Goal: Find specific page/section

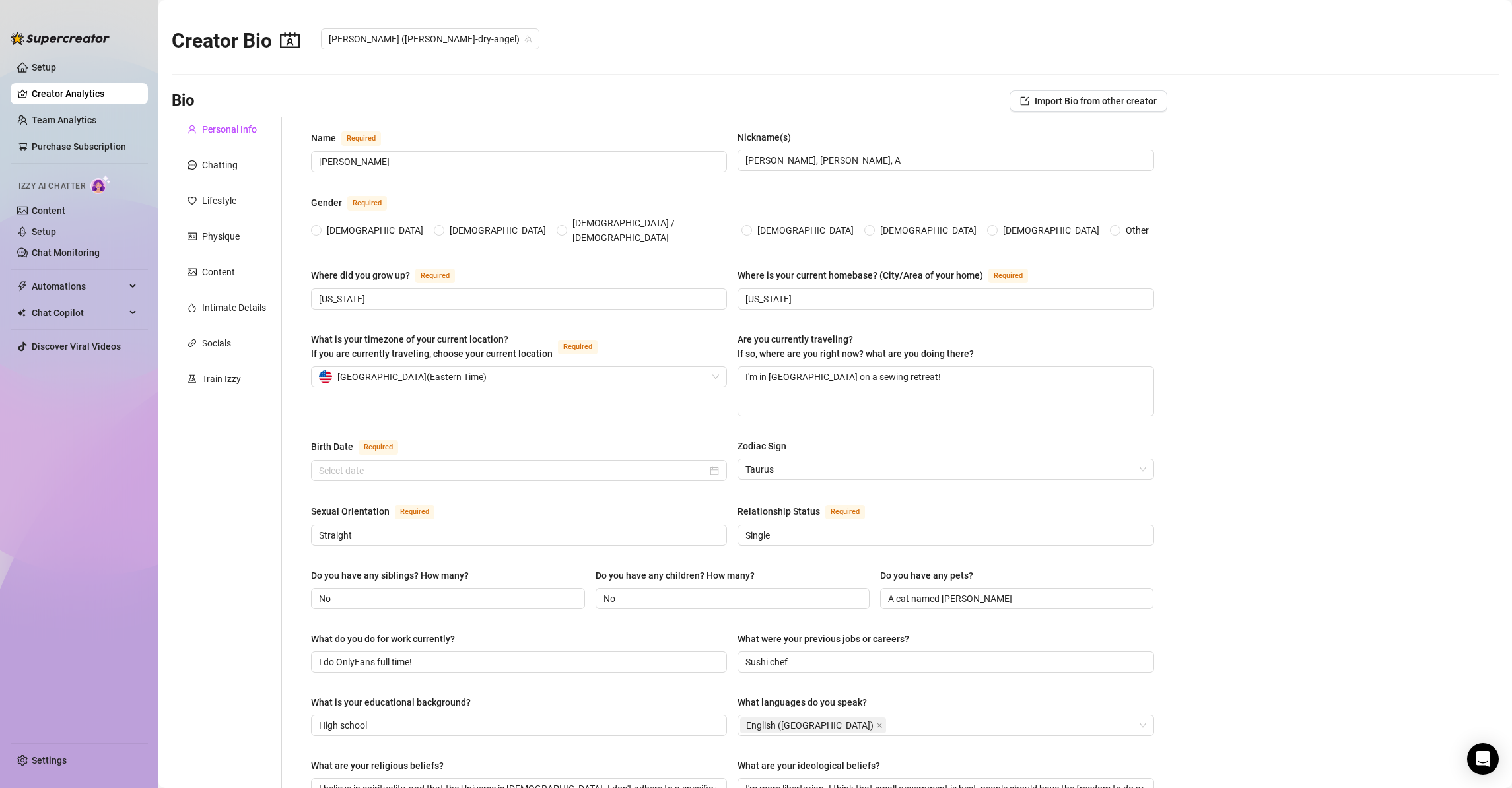
radio input "true"
type input "[DATE]"
click at [51, 209] on link "Content" at bounding box center [49, 211] width 34 height 11
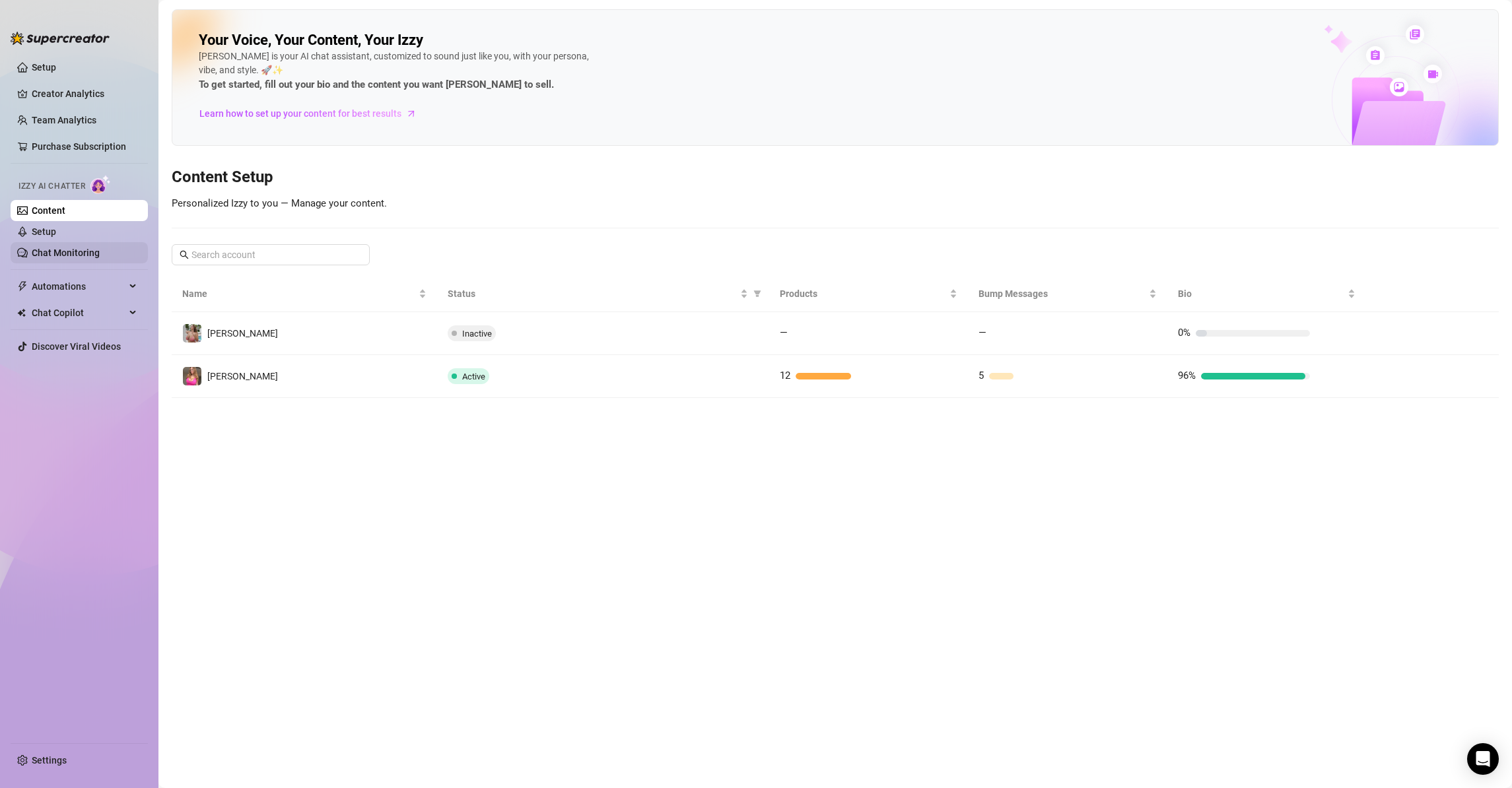
click at [64, 256] on link "Chat Monitoring" at bounding box center [66, 253] width 68 height 11
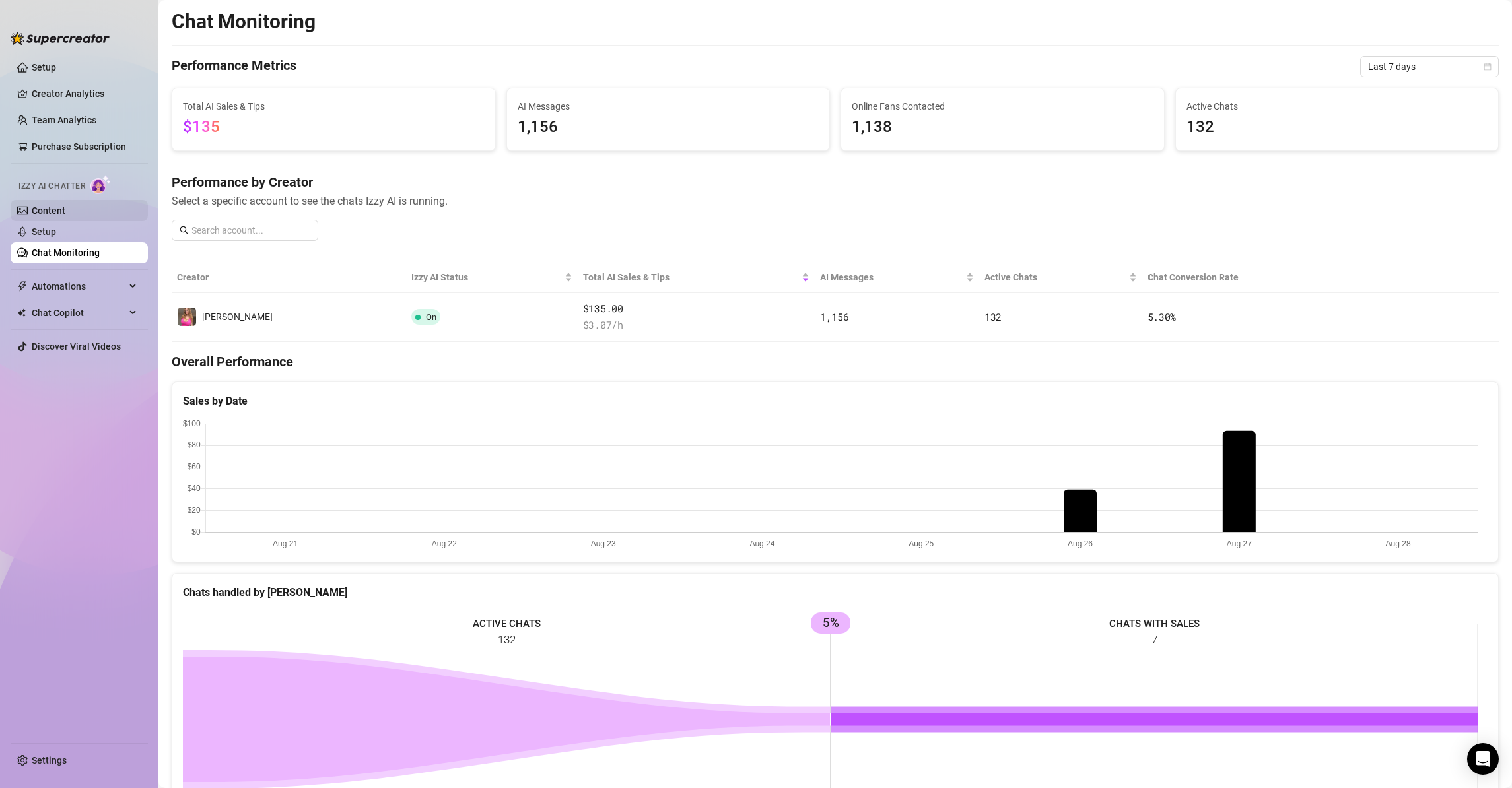
click at [65, 212] on link "Content" at bounding box center [49, 211] width 34 height 11
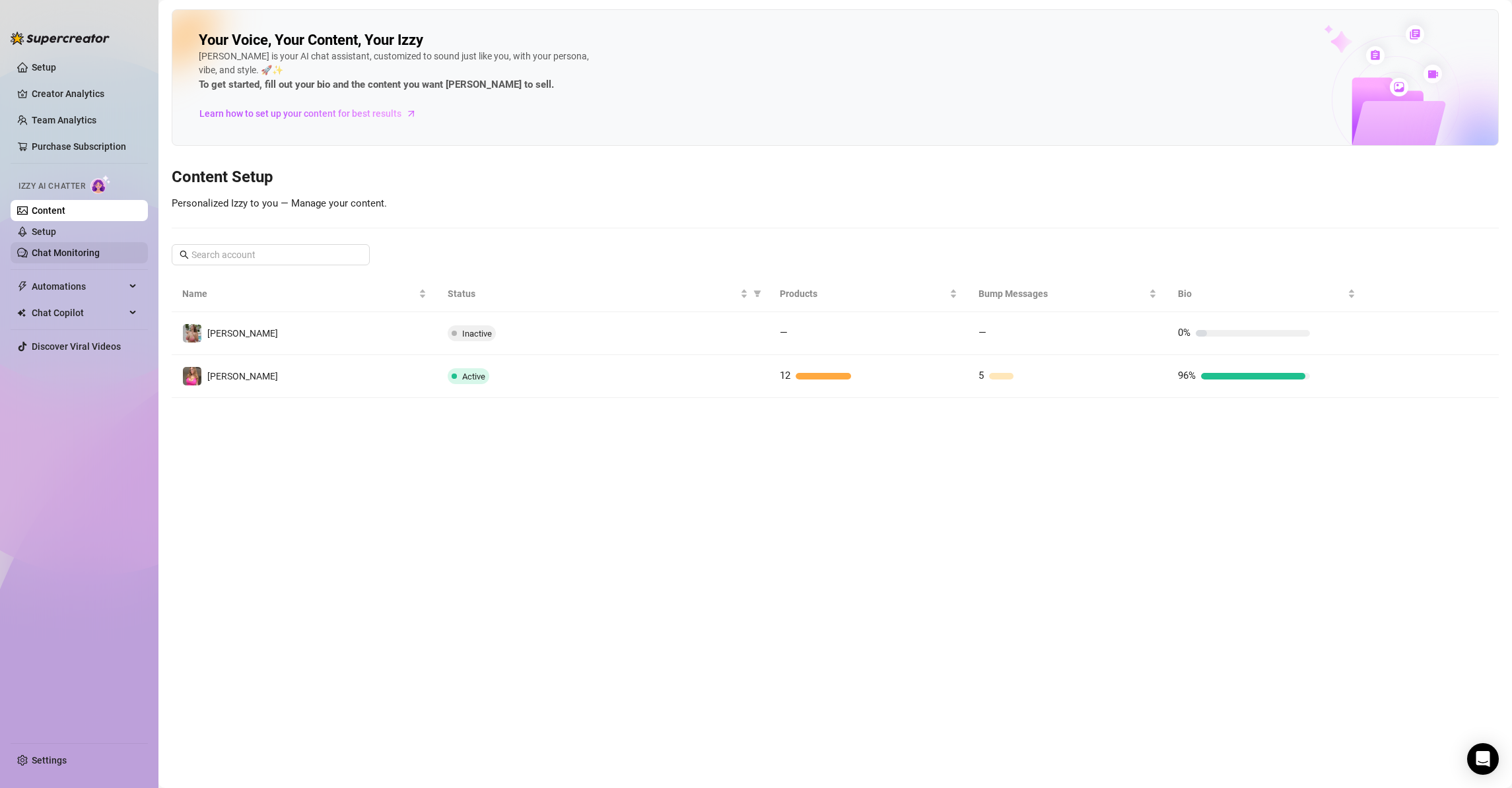
click at [74, 252] on link "Chat Monitoring" at bounding box center [66, 253] width 68 height 11
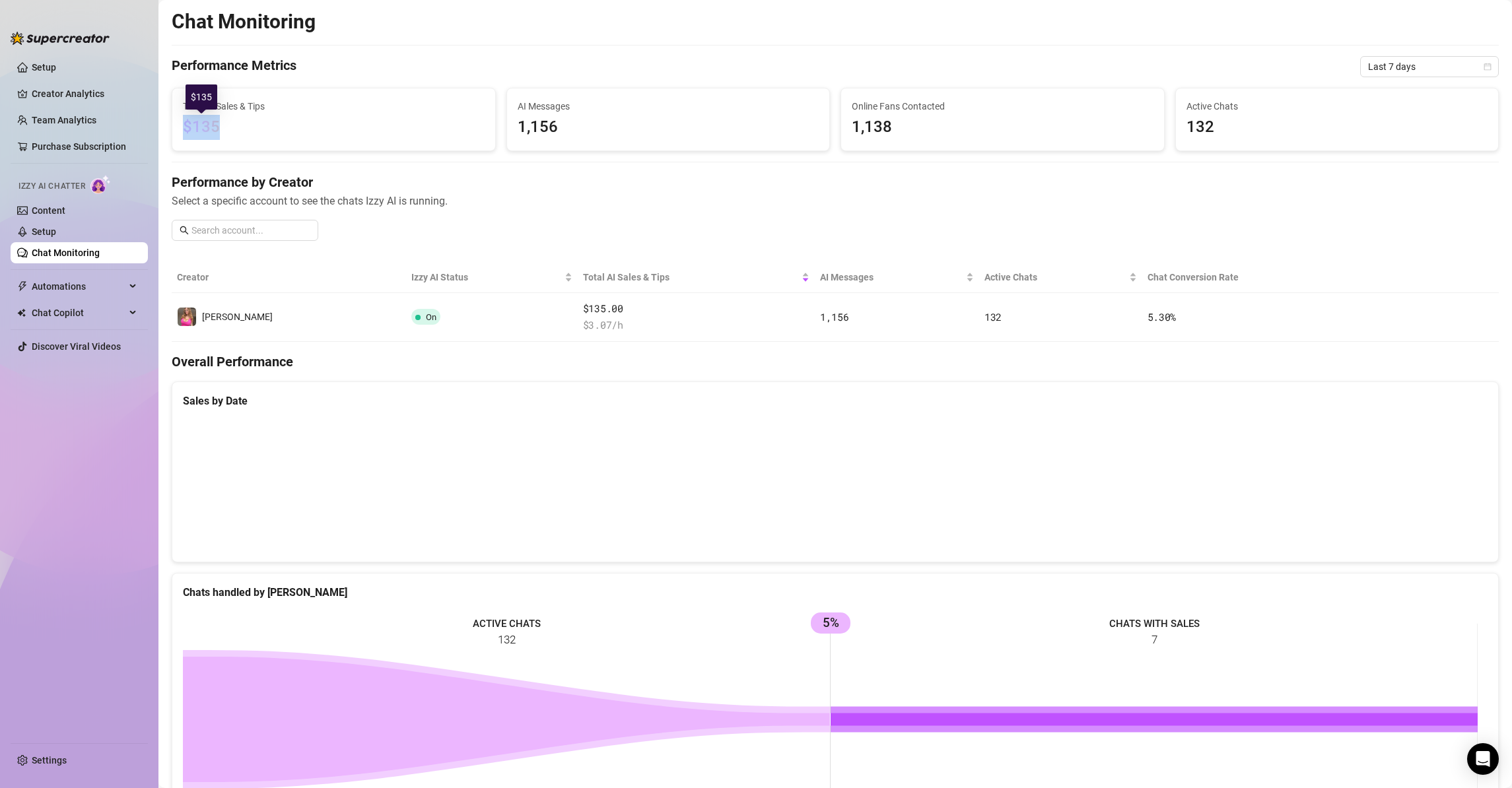
drag, startPoint x: 185, startPoint y: 125, endPoint x: 239, endPoint y: 132, distance: 54.5
click at [228, 130] on span "$135" at bounding box center [334, 127] width 302 height 25
click at [267, 127] on span "$135" at bounding box center [334, 127] width 302 height 25
